Goal: Task Accomplishment & Management: Manage account settings

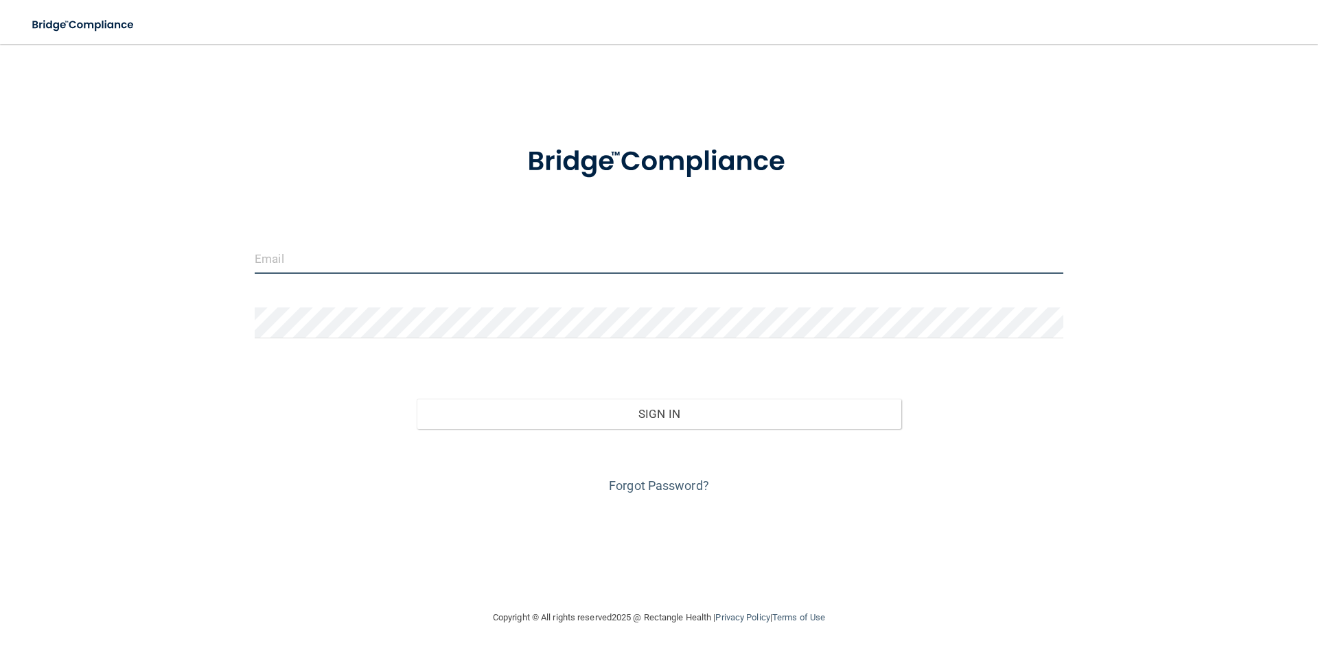
click at [380, 280] on div at bounding box center [658, 263] width 829 height 41
type input "[EMAIL_ADDRESS][DOMAIN_NAME]"
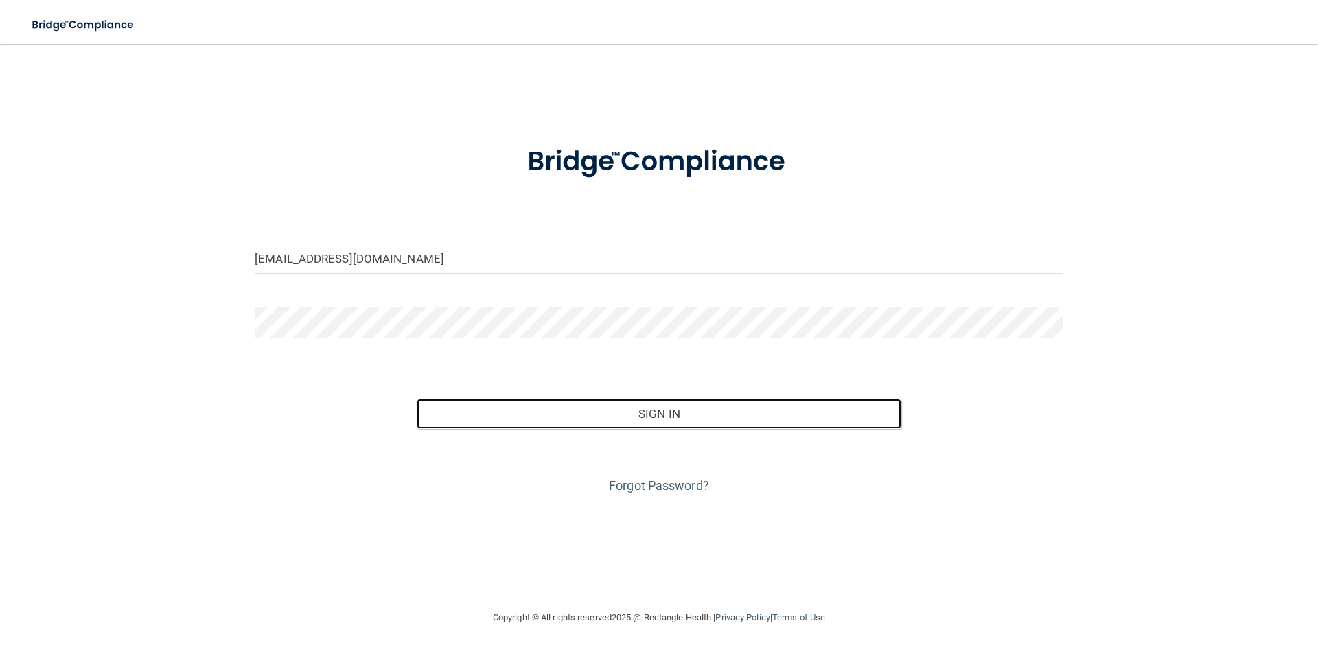
click at [417, 399] on button "Sign In" at bounding box center [659, 414] width 485 height 30
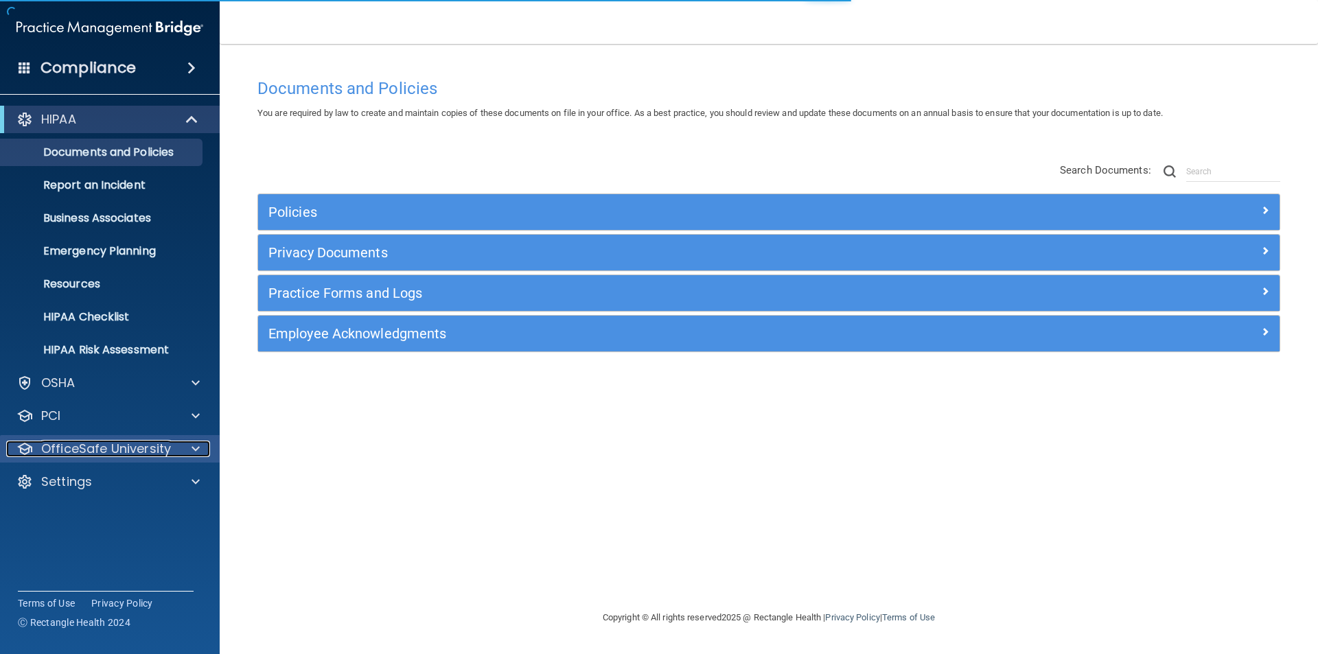
click at [192, 454] on span at bounding box center [195, 449] width 8 height 16
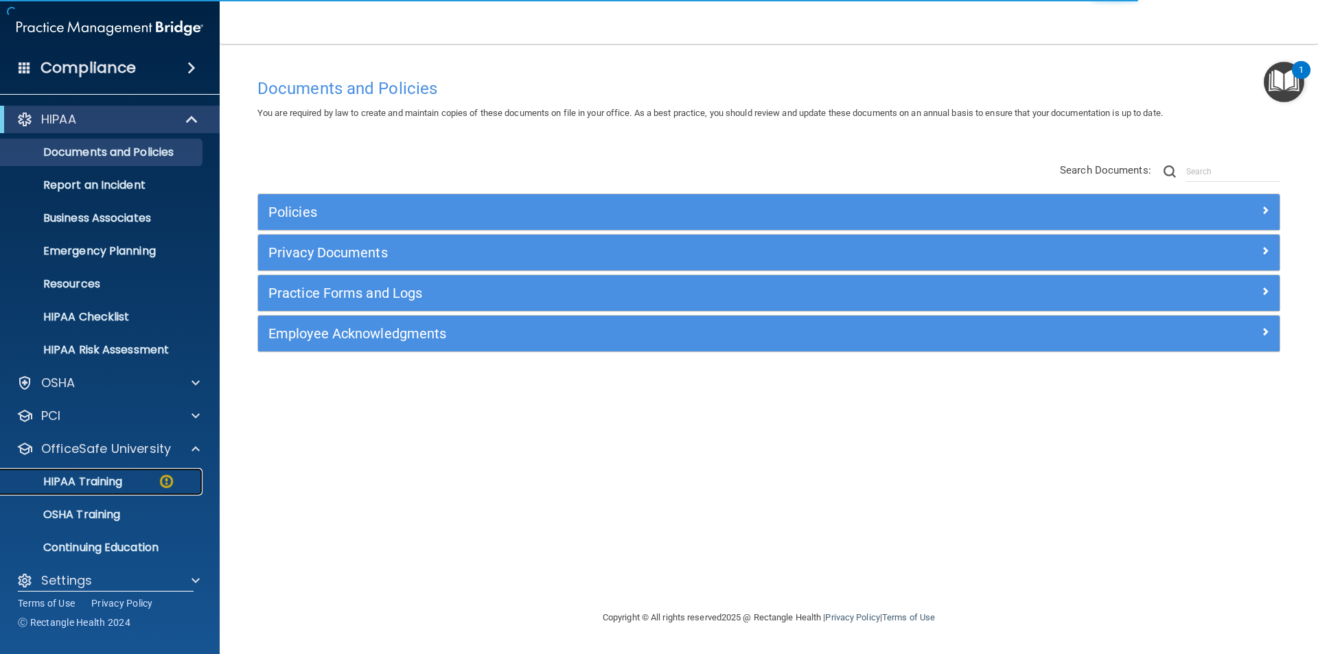
click at [109, 482] on p "HIPAA Training" at bounding box center [65, 482] width 113 height 14
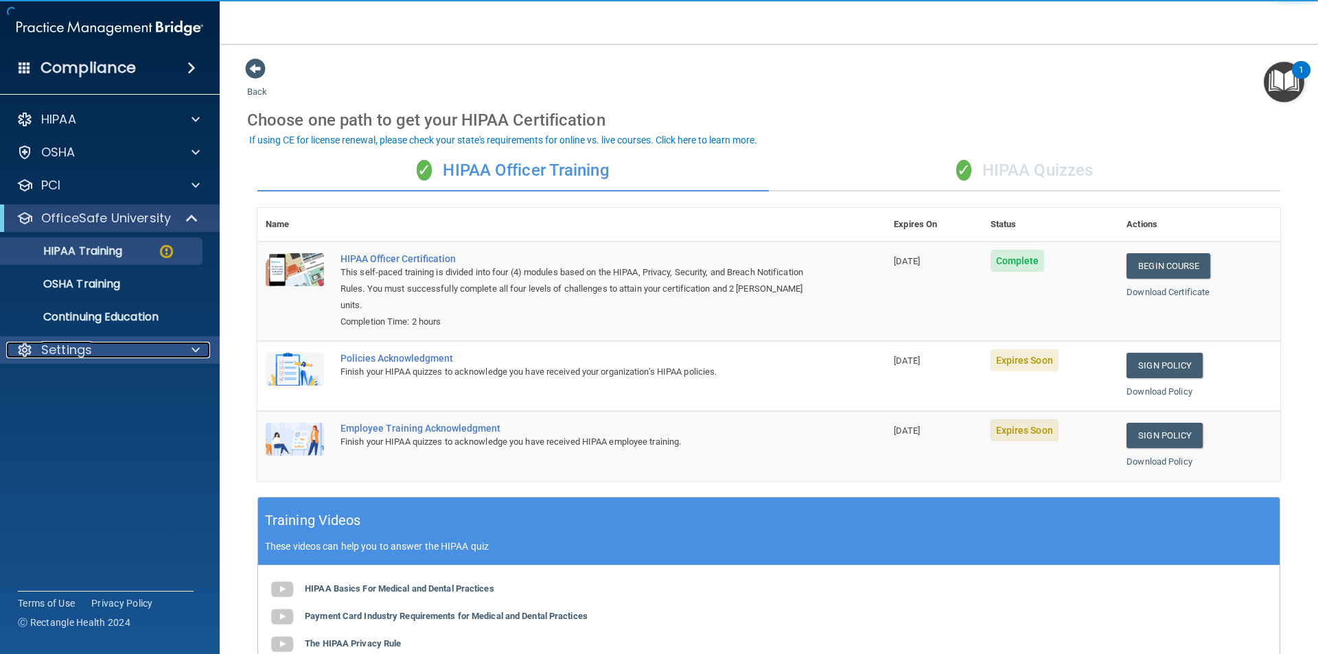
click at [115, 352] on div "Settings" at bounding box center [91, 350] width 170 height 16
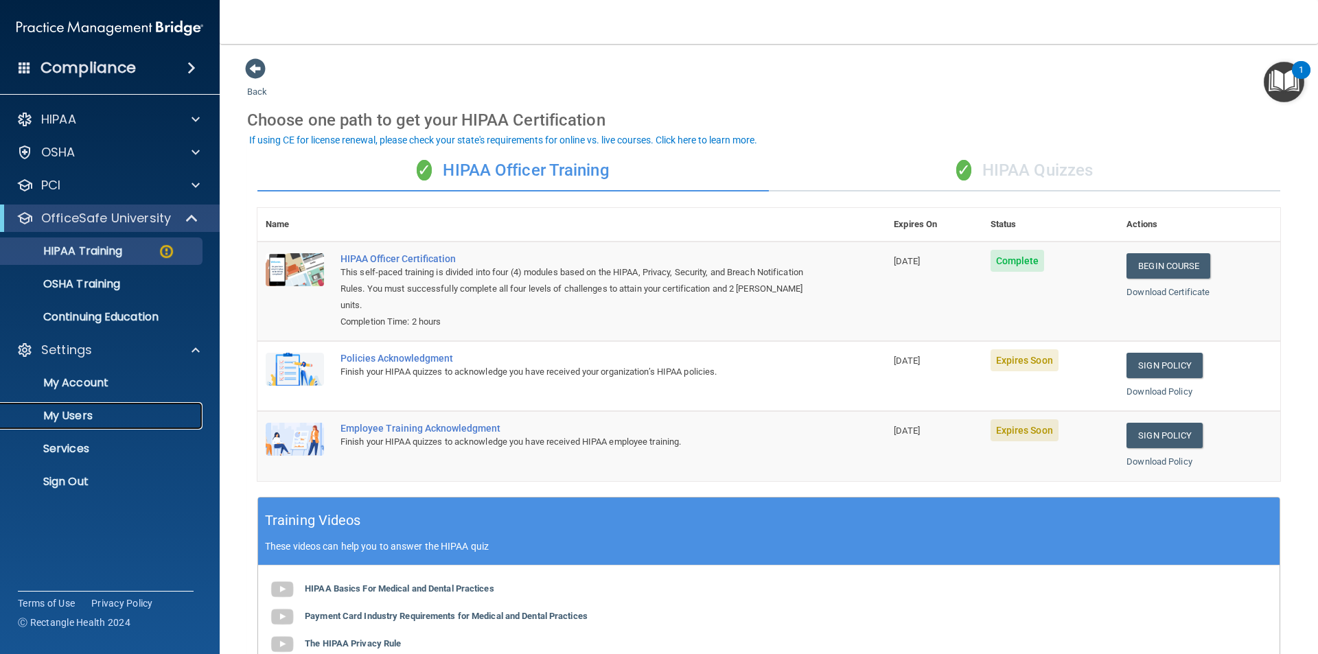
click at [95, 409] on p "My Users" at bounding box center [102, 416] width 187 height 14
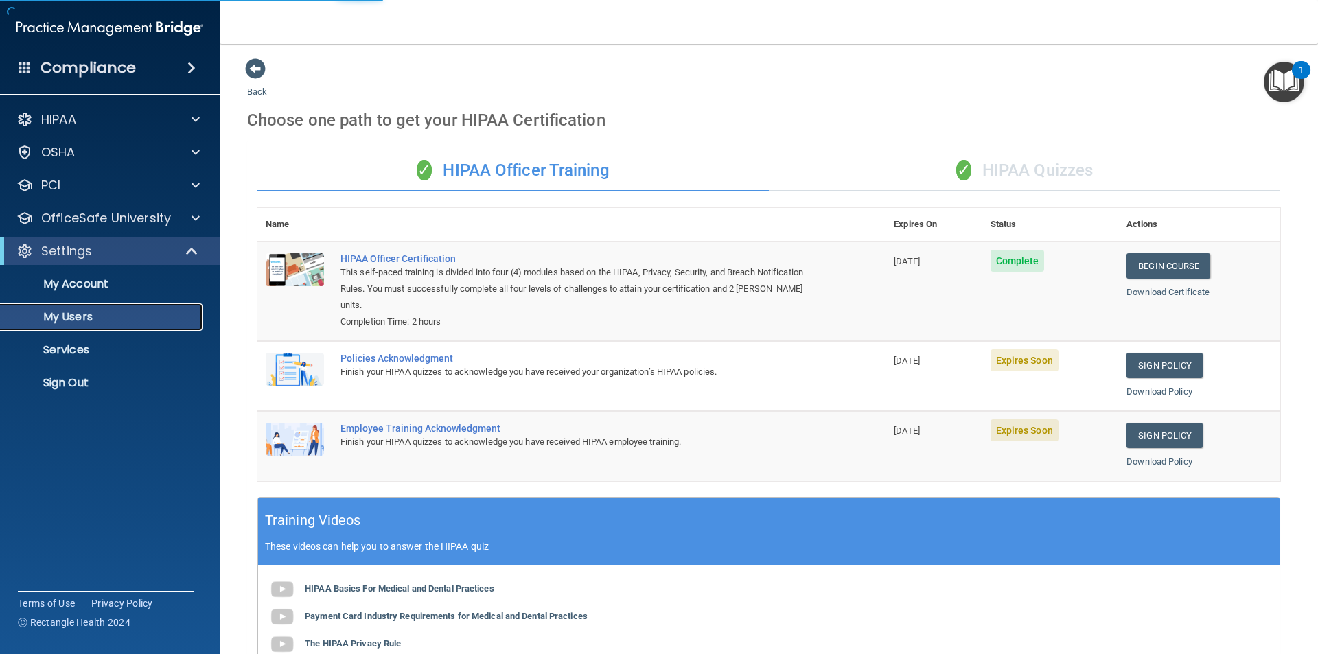
select select "20"
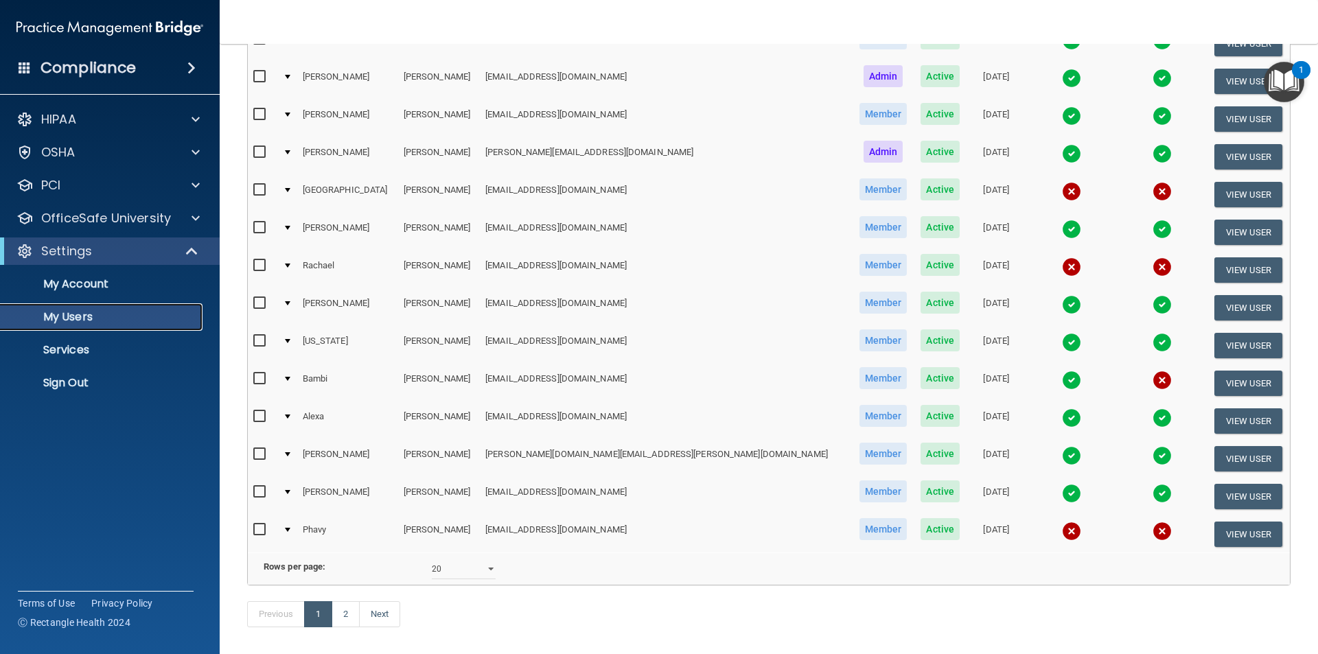
scroll to position [482, 0]
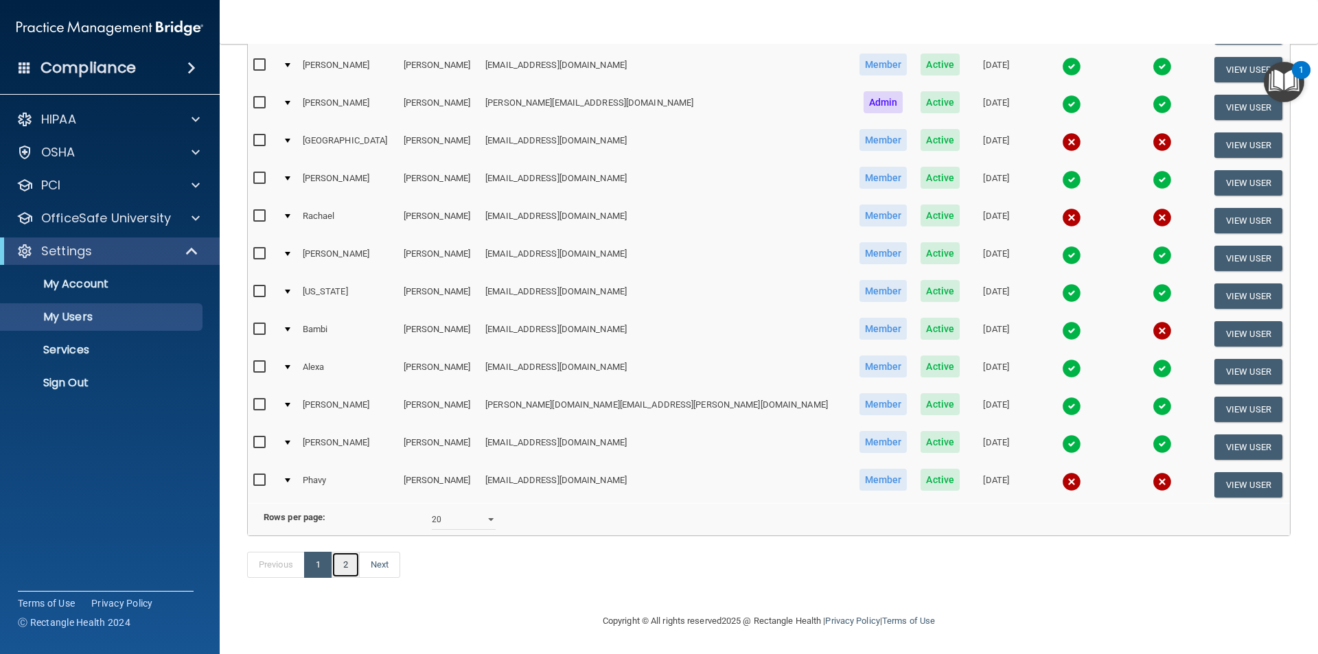
click at [347, 562] on link "2" at bounding box center [346, 565] width 28 height 26
select select "20"
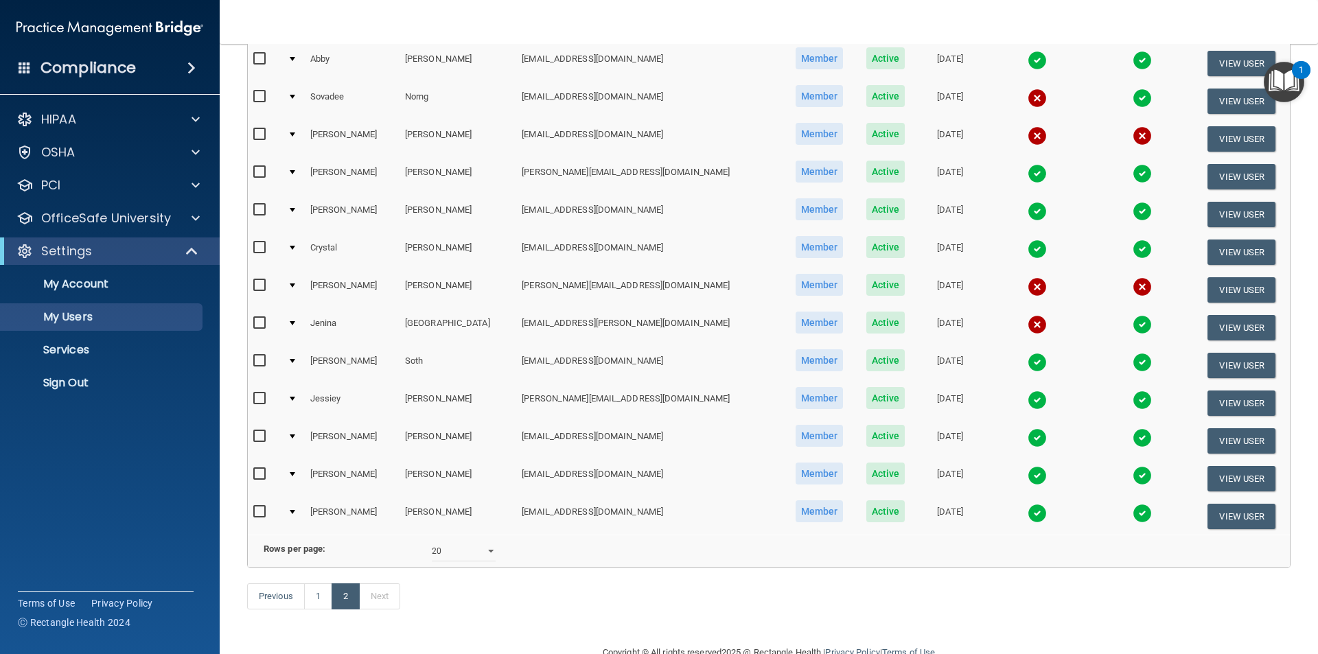
scroll to position [206, 0]
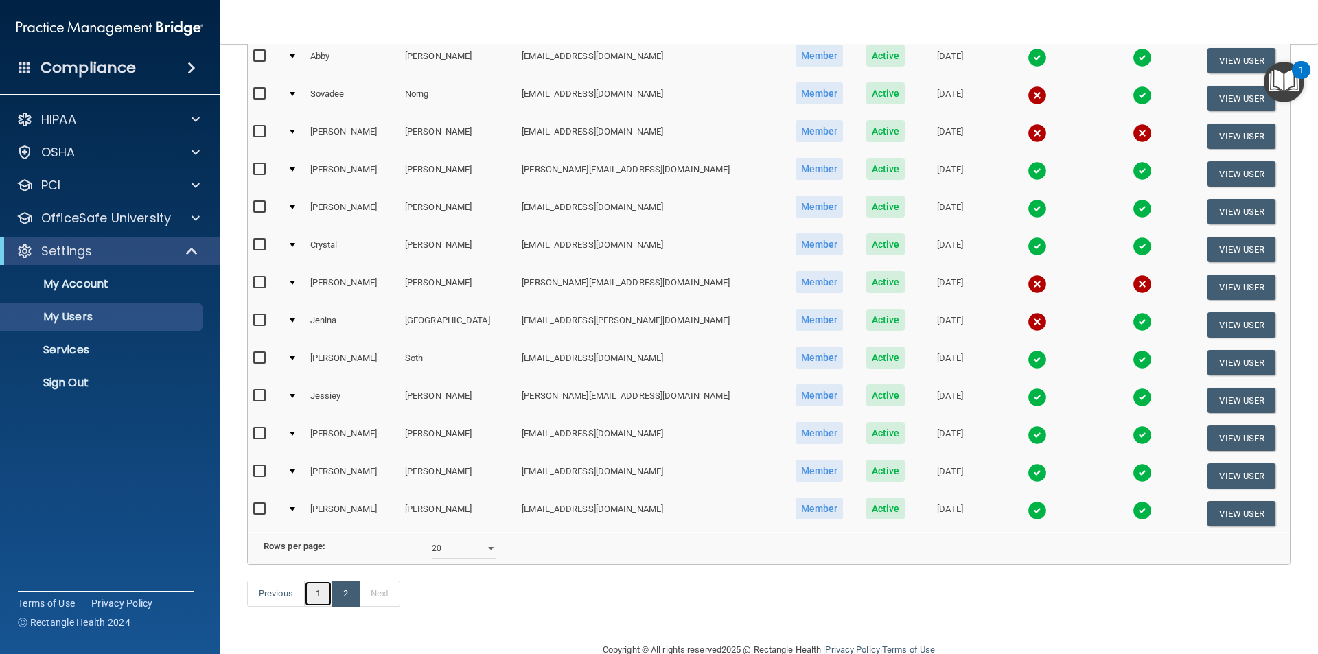
click at [321, 607] on link "1" at bounding box center [318, 594] width 28 height 26
select select "20"
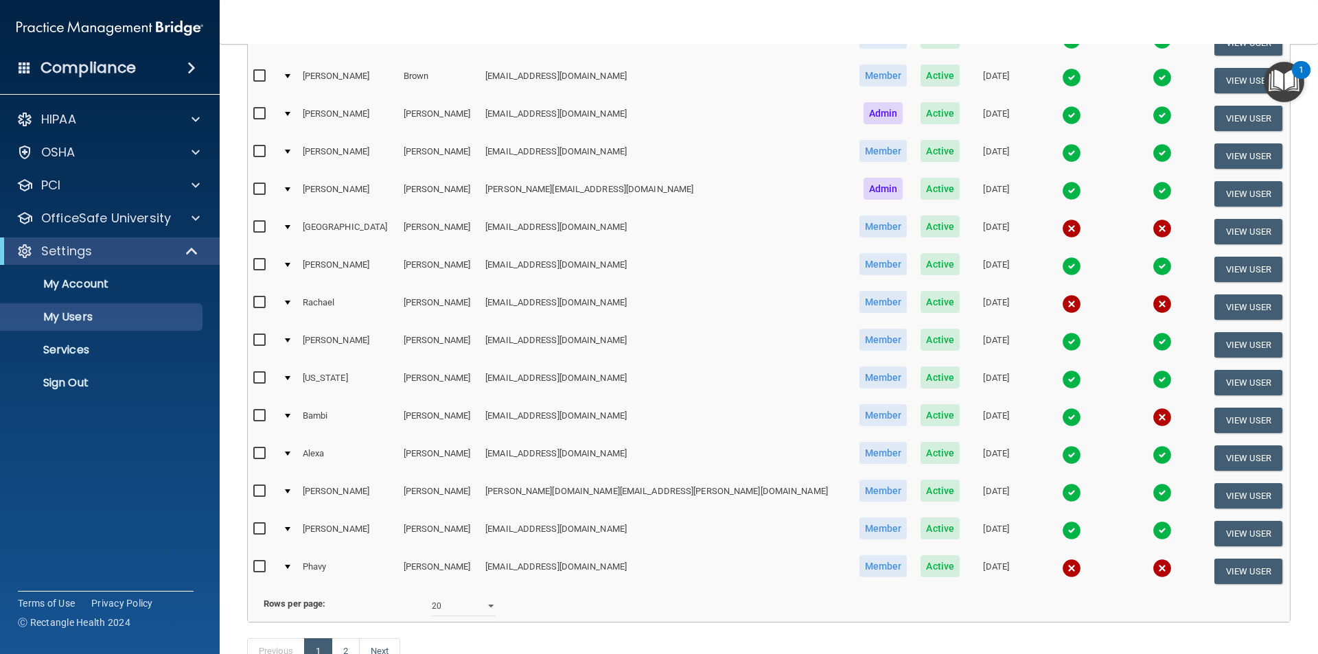
scroll to position [412, 0]
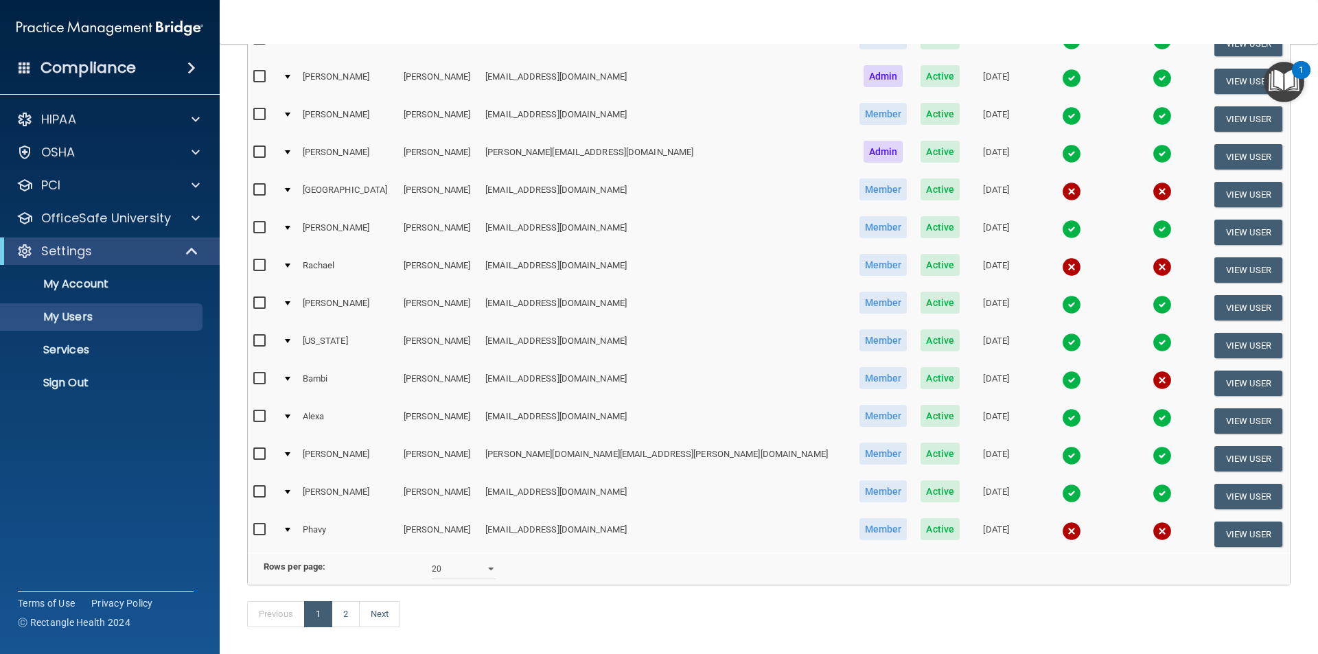
click at [1062, 341] on img at bounding box center [1071, 342] width 19 height 19
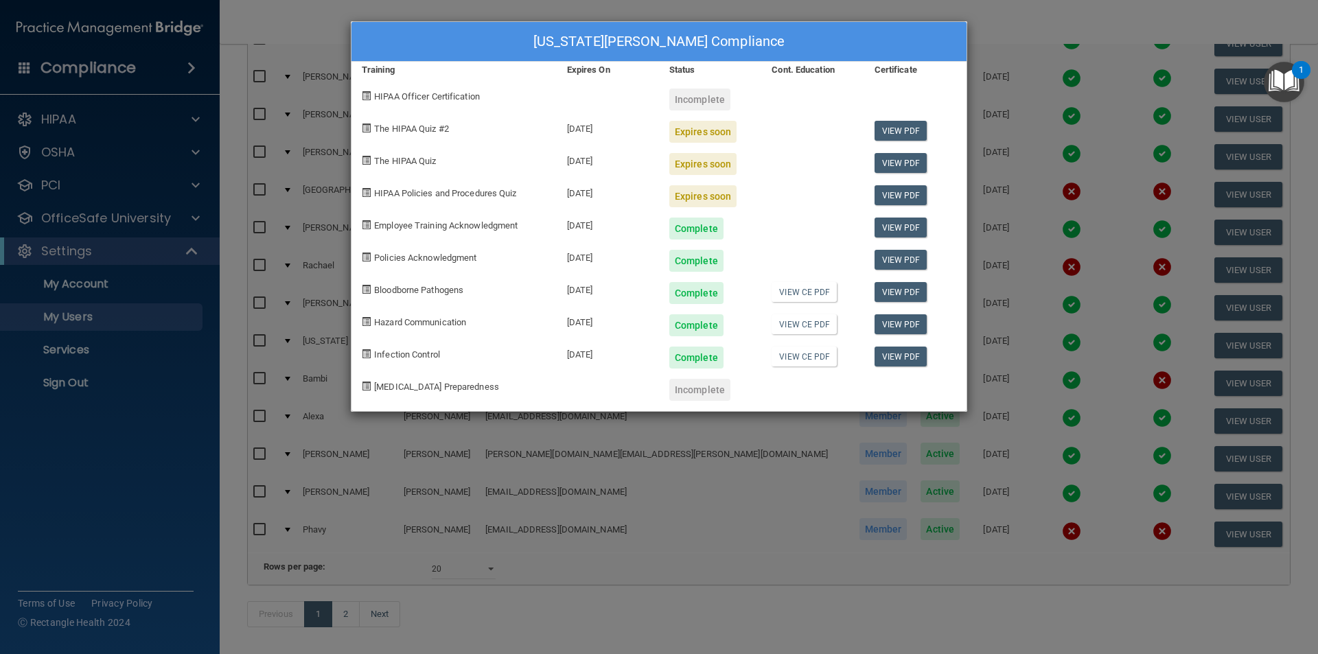
click at [717, 132] on div "Expires soon" at bounding box center [702, 132] width 67 height 22
click at [913, 135] on link "View PDF" at bounding box center [900, 131] width 53 height 20
click at [793, 601] on div "[US_STATE][PERSON_NAME] Compliance Training Expires On Status Cont. Education C…" at bounding box center [659, 327] width 1318 height 654
